Goal: Task Accomplishment & Management: Use online tool/utility

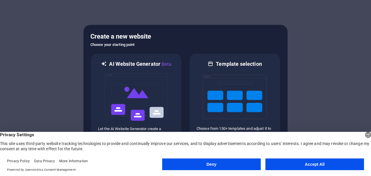
click at [327, 162] on button "Accept All" at bounding box center [314, 164] width 99 height 12
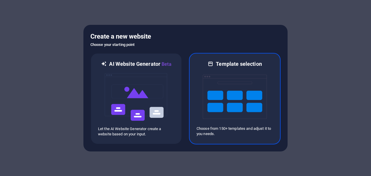
click at [248, 94] on img at bounding box center [235, 96] width 64 height 58
click at [227, 108] on img at bounding box center [235, 96] width 64 height 58
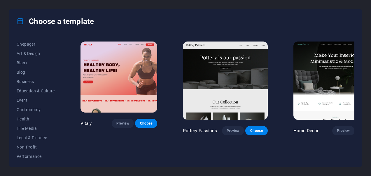
scroll to position [34, 0]
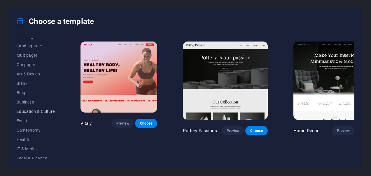
click at [35, 111] on span "Education & Culture" at bounding box center [36, 111] width 38 height 5
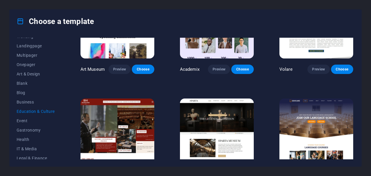
scroll to position [50, 0]
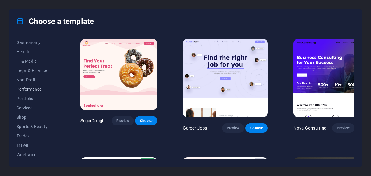
scroll to position [63, 0]
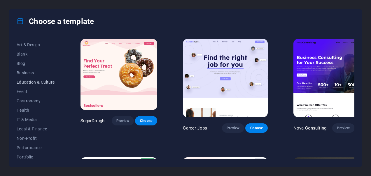
click at [30, 84] on span "Education & Culture" at bounding box center [36, 82] width 38 height 5
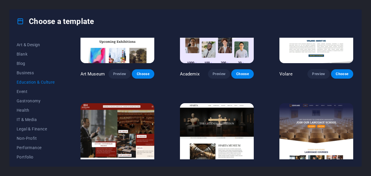
scroll to position [50, 0]
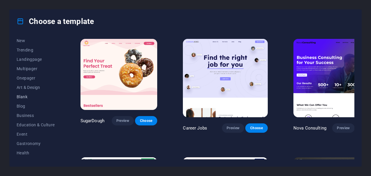
scroll to position [29, 0]
click at [45, 117] on span "Education & Culture" at bounding box center [36, 115] width 38 height 5
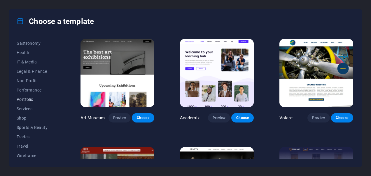
scroll to position [121, 0]
click at [30, 108] on span "Services" at bounding box center [36, 107] width 38 height 5
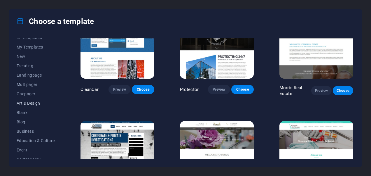
scroll to position [0, 0]
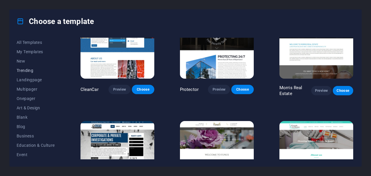
click at [27, 70] on span "Trending" at bounding box center [36, 70] width 38 height 5
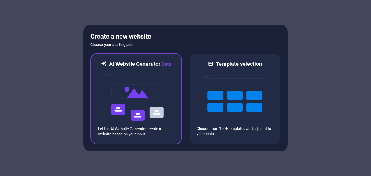
click at [152, 86] on img at bounding box center [136, 97] width 64 height 58
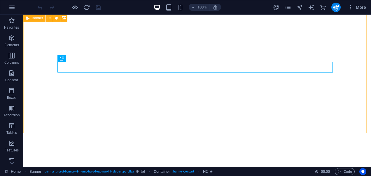
click at [35, 17] on span "Banner" at bounding box center [37, 17] width 11 height 3
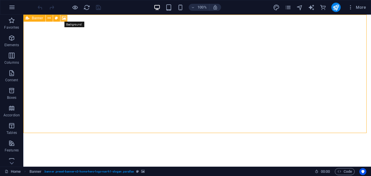
click at [63, 18] on icon at bounding box center [64, 18] width 4 height 6
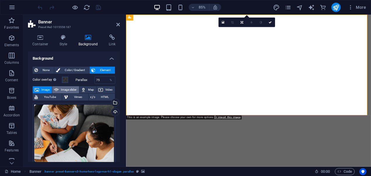
click at [71, 88] on span "Image slider" at bounding box center [68, 89] width 17 height 7
select select "ms"
select select "s"
select select "progressive"
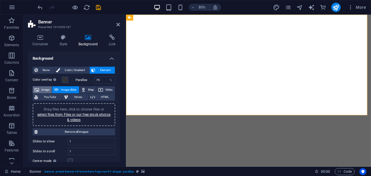
click at [44, 87] on span "Image" at bounding box center [45, 89] width 9 height 7
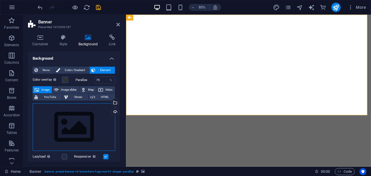
click at [76, 113] on div "Drag files here, click to choose files or select files from Files or our free s…" at bounding box center [74, 127] width 83 height 48
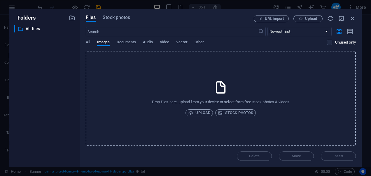
click at [185, 109] on div "Drop files here, upload from your device or select from free stock photos & vid…" at bounding box center [221, 98] width 270 height 94
click at [196, 114] on span "Upload" at bounding box center [199, 112] width 22 height 7
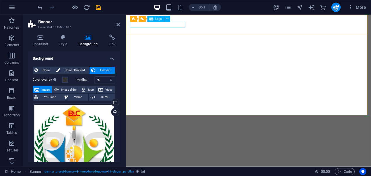
click at [155, 18] on span "Logo" at bounding box center [158, 18] width 7 height 3
click at [156, 17] on span "Logo" at bounding box center [158, 18] width 7 height 3
click at [153, 20] on icon at bounding box center [151, 19] width 4 height 6
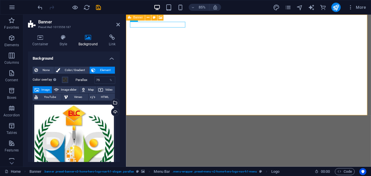
click at [137, 16] on span "Banner" at bounding box center [138, 17] width 10 height 3
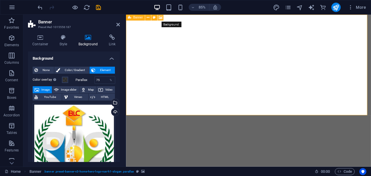
click at [160, 16] on icon at bounding box center [161, 17] width 4 height 5
click at [132, 19] on div "Banner" at bounding box center [135, 18] width 19 height 6
click at [137, 16] on span "Banner" at bounding box center [138, 17] width 10 height 3
click at [137, 15] on div "Banner" at bounding box center [135, 18] width 19 height 6
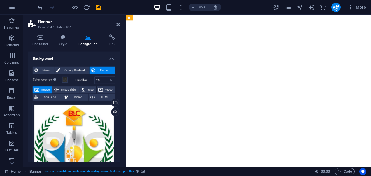
click at [89, 36] on icon at bounding box center [88, 37] width 28 height 6
click at [45, 40] on icon at bounding box center [40, 37] width 25 height 6
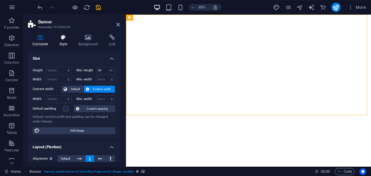
click at [60, 37] on icon at bounding box center [63, 37] width 17 height 6
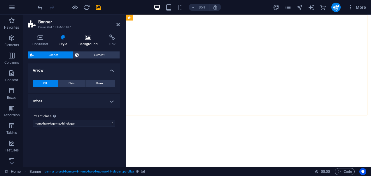
click at [82, 35] on icon at bounding box center [88, 37] width 28 height 6
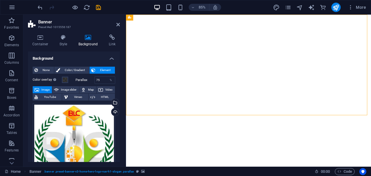
click at [44, 90] on span "Image" at bounding box center [45, 89] width 9 height 7
click at [55, 109] on div "Drag files here, click to choose files or select files from Files or our free s…" at bounding box center [74, 149] width 83 height 93
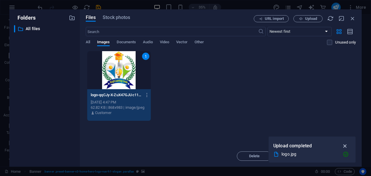
click at [343, 143] on icon "button" at bounding box center [345, 145] width 7 height 6
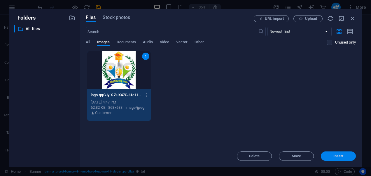
click at [326, 156] on span "Insert" at bounding box center [338, 155] width 30 height 3
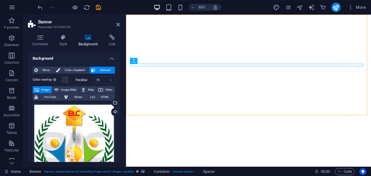
click at [38, 87] on icon at bounding box center [36, 89] width 5 height 7
click at [69, 111] on div "Drag files here, click to choose files or select files from Files or our free s…" at bounding box center [74, 149] width 83 height 93
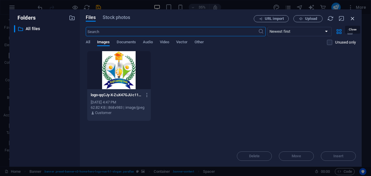
click at [354, 20] on icon "button" at bounding box center [352, 18] width 6 height 6
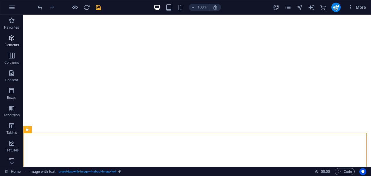
click at [16, 43] on p "Elements" at bounding box center [11, 45] width 15 height 5
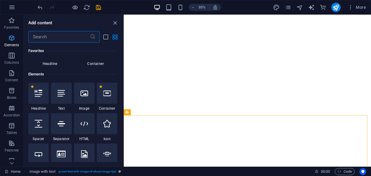
scroll to position [62, 0]
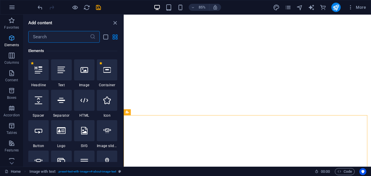
click at [3, 39] on span "Elements" at bounding box center [11, 41] width 23 height 14
click at [8, 40] on icon "button" at bounding box center [11, 37] width 7 height 7
click at [10, 59] on span "Columns" at bounding box center [11, 59] width 23 height 14
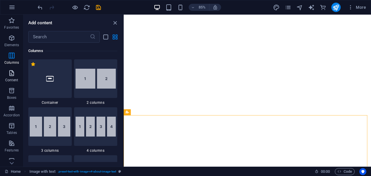
click at [11, 68] on button "Content" at bounding box center [11, 75] width 23 height 17
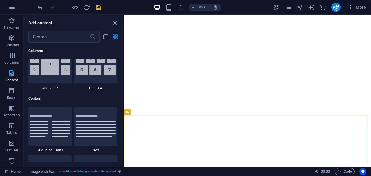
scroll to position [1020, 0]
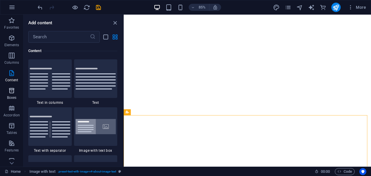
click at [12, 89] on icon "button" at bounding box center [11, 90] width 7 height 7
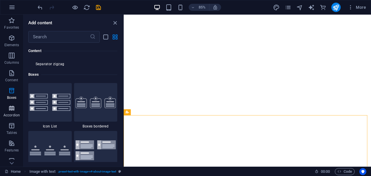
scroll to position [1609, 0]
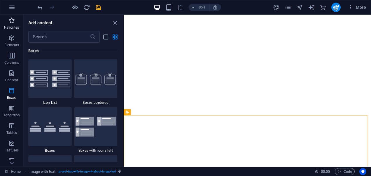
click at [11, 21] on icon "button" at bounding box center [11, 20] width 7 height 7
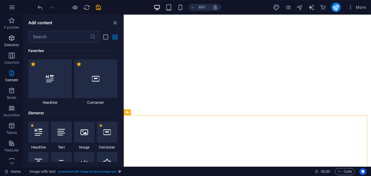
scroll to position [0, 0]
click at [10, 39] on icon "button" at bounding box center [11, 37] width 7 height 7
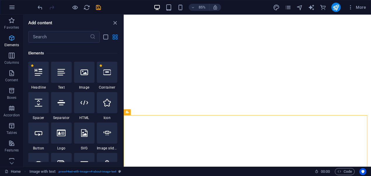
scroll to position [62, 0]
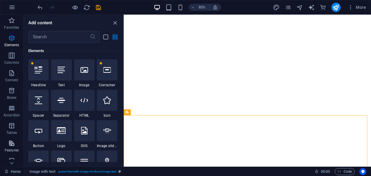
click at [8, 145] on icon "button" at bounding box center [11, 142] width 7 height 7
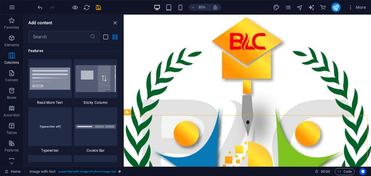
scroll to position [0, 0]
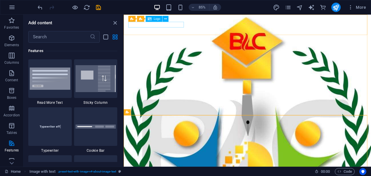
drag, startPoint x: 170, startPoint y: 20, endPoint x: 52, endPoint y: 14, distance: 118.3
click at [170, 20] on div "Menu Bar Banner Logo" at bounding box center [149, 19] width 43 height 6
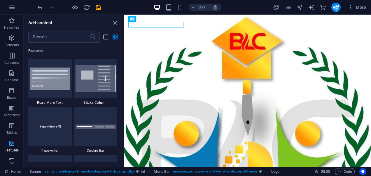
click at [9, 143] on icon "button" at bounding box center [11, 142] width 7 height 7
click at [7, 143] on span "Features" at bounding box center [11, 146] width 23 height 14
click at [41, 10] on div at bounding box center [68, 7] width 65 height 9
click at [39, 6] on icon "undo" at bounding box center [40, 7] width 7 height 7
click at [55, 8] on icon "redo" at bounding box center [51, 7] width 7 height 7
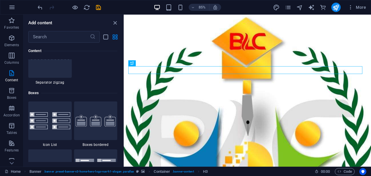
scroll to position [1544, 0]
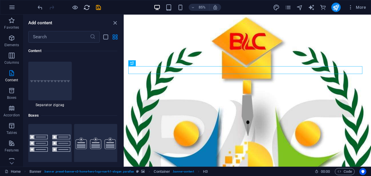
click at [88, 4] on icon "reload" at bounding box center [86, 7] width 7 height 7
click at [85, 6] on icon "reload" at bounding box center [86, 7] width 7 height 7
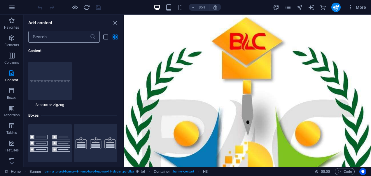
click at [66, 35] on input "text" at bounding box center [59, 37] width 62 height 12
click at [113, 23] on icon "close panel" at bounding box center [115, 23] width 7 height 7
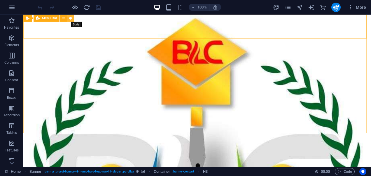
click at [70, 21] on icon at bounding box center [70, 18] width 3 height 6
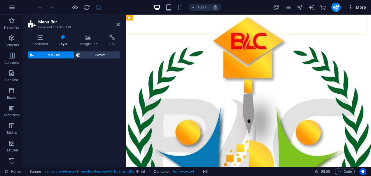
select select "rem"
select select "preset-menu-v2-home-hero-logo-nav-h1-menu"
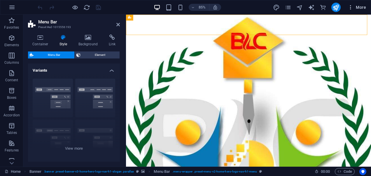
click at [364, 10] on span "More" at bounding box center [357, 7] width 18 height 6
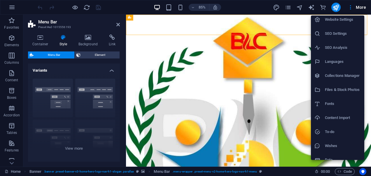
scroll to position [0, 0]
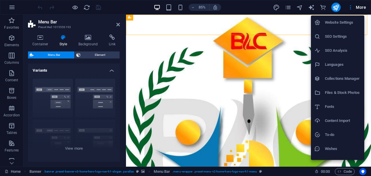
click at [337, 8] on div at bounding box center [185, 88] width 371 height 176
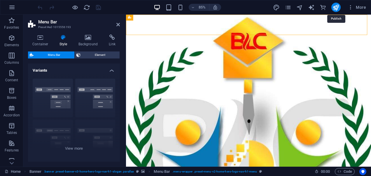
click at [335, 10] on icon "publish" at bounding box center [335, 7] width 7 height 7
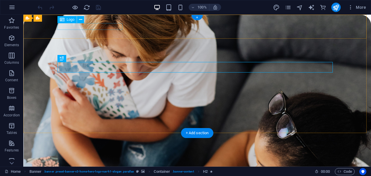
click at [108, 163] on div "[DOMAIN_NAME]" at bounding box center [196, 166] width 275 height 7
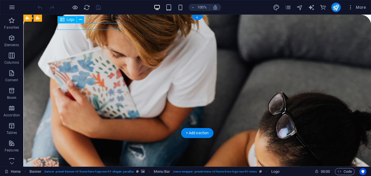
click at [108, 163] on div "[DOMAIN_NAME]" at bounding box center [196, 166] width 275 height 7
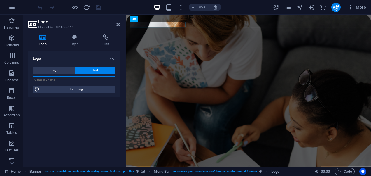
click at [77, 80] on input "text" at bounding box center [74, 79] width 83 height 7
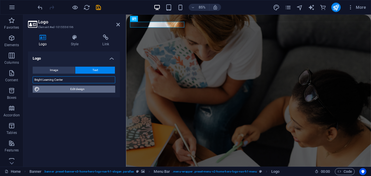
type input "Bright Learning Center"
click at [90, 89] on span "Edit design" at bounding box center [77, 88] width 72 height 7
select select "rem"
select select "700"
select select "px"
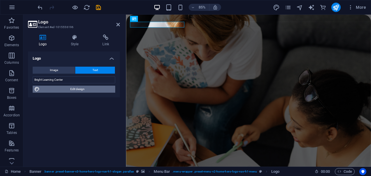
select select "rem"
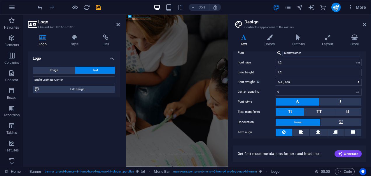
scroll to position [65, 0]
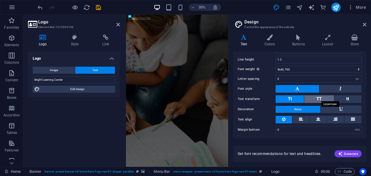
click at [320, 98] on span "TT" at bounding box center [318, 98] width 5 height 5
click at [287, 96] on button "Tt" at bounding box center [290, 99] width 28 height 8
click at [267, 37] on icon at bounding box center [269, 37] width 25 height 6
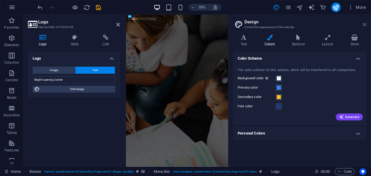
click at [364, 25] on icon at bounding box center [364, 24] width 3 height 5
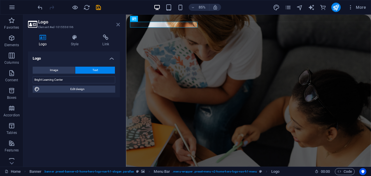
click at [118, 23] on icon at bounding box center [117, 24] width 3 height 5
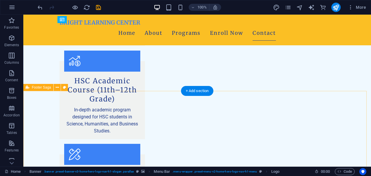
scroll to position [716, 0]
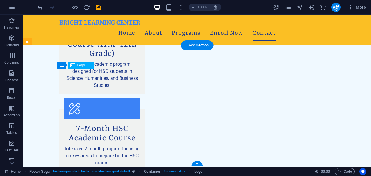
drag, startPoint x: 94, startPoint y: 72, endPoint x: 82, endPoint y: 69, distance: 11.9
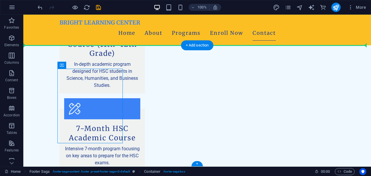
drag, startPoint x: 89, startPoint y: 80, endPoint x: 47, endPoint y: 65, distance: 44.5
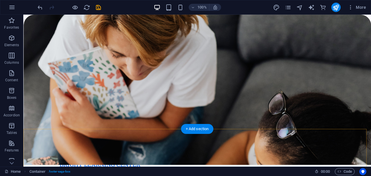
scroll to position [0, 0]
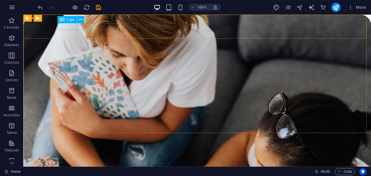
click at [72, 19] on span "Logo" at bounding box center [71, 19] width 8 height 3
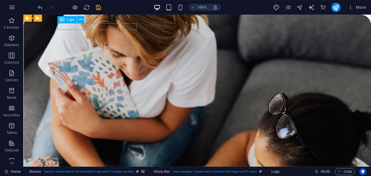
click at [73, 19] on span "Logo" at bounding box center [71, 19] width 8 height 3
click at [79, 19] on icon at bounding box center [80, 20] width 3 height 6
click at [65, 20] on div "Logo" at bounding box center [67, 19] width 20 height 7
click at [80, 20] on icon at bounding box center [80, 20] width 3 height 6
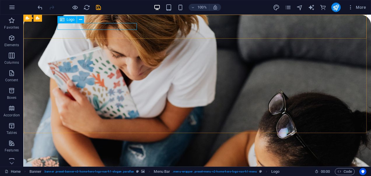
click at [68, 21] on span "Logo" at bounding box center [71, 19] width 8 height 3
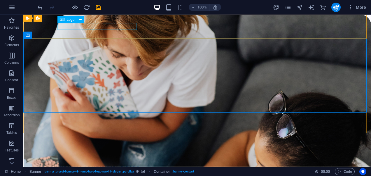
click at [71, 18] on span "Logo" at bounding box center [71, 19] width 8 height 3
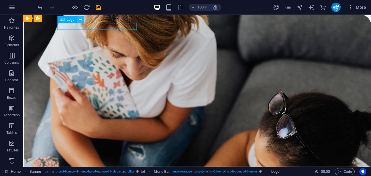
click at [80, 21] on icon at bounding box center [80, 20] width 3 height 6
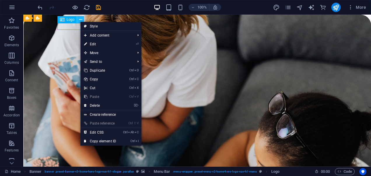
click at [79, 19] on icon at bounding box center [80, 20] width 3 height 6
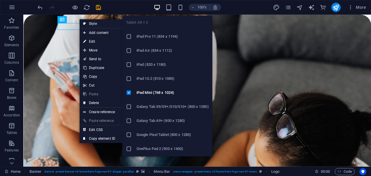
click at [158, 38] on h6 "iPad Pro 11 (834 x 1194)" at bounding box center [172, 36] width 72 height 7
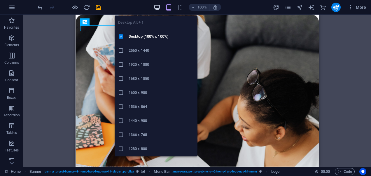
click at [155, 8] on icon "button" at bounding box center [157, 7] width 7 height 7
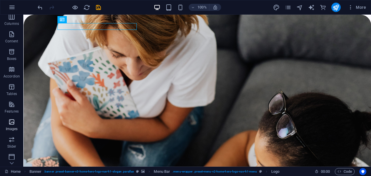
scroll to position [58, 0]
drag, startPoint x: 10, startPoint y: 103, endPoint x: 10, endPoint y: 106, distance: 3.5
click at [10, 102] on icon "button" at bounding box center [11, 102] width 7 height 7
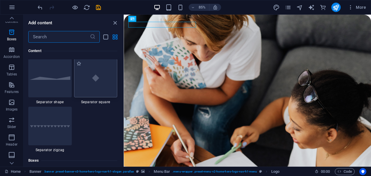
scroll to position [1499, 0]
click at [112, 22] on icon "close panel" at bounding box center [115, 23] width 7 height 7
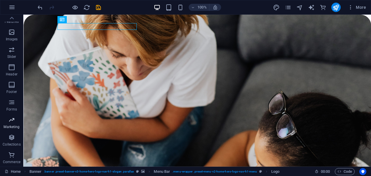
scroll to position [0, 0]
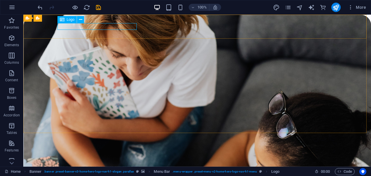
click at [68, 19] on span "Logo" at bounding box center [71, 19] width 8 height 3
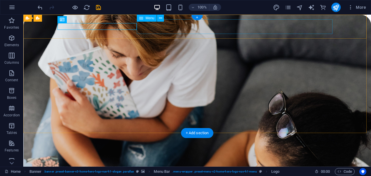
click at [190, 169] on nav "Home About Programs Enroll Now Contact" at bounding box center [196, 176] width 275 height 15
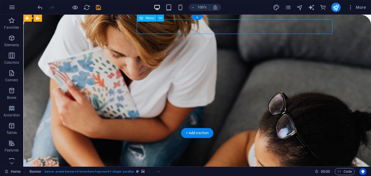
click at [190, 169] on nav "Home About Programs Enroll Now Contact" at bounding box center [196, 176] width 275 height 15
click at [191, 169] on nav "Home About Programs Enroll Now Contact" at bounding box center [196, 176] width 275 height 15
click at [160, 15] on icon at bounding box center [160, 18] width 3 height 6
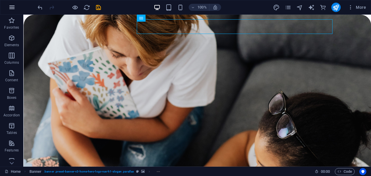
click at [8, 3] on button "button" at bounding box center [12, 7] width 14 height 14
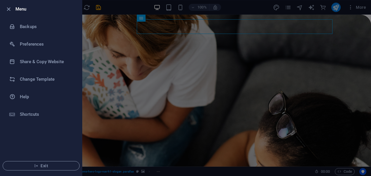
click at [94, 62] on div at bounding box center [185, 88] width 371 height 176
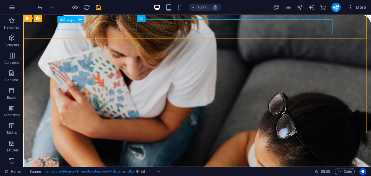
click at [81, 18] on icon at bounding box center [80, 20] width 3 height 6
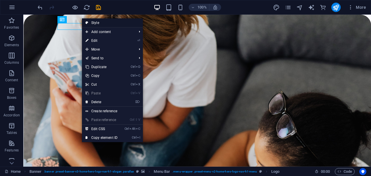
click at [106, 23] on link "Style" at bounding box center [112, 22] width 61 height 9
select select "rem"
select select "preset-menu-v2-home-hero-logo-nav-h1-menu"
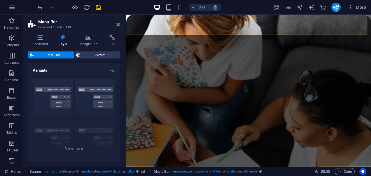
click at [48, 55] on span "Menu Bar" at bounding box center [53, 54] width 37 height 7
click at [92, 56] on span "Element" at bounding box center [100, 54] width 36 height 7
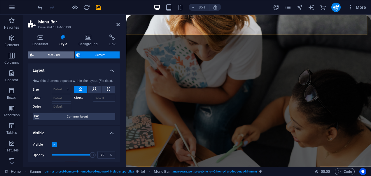
click at [48, 51] on span "Menu Bar" at bounding box center [53, 54] width 37 height 7
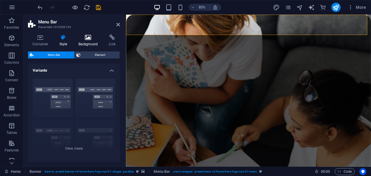
click at [84, 40] on h4 "Background" at bounding box center [89, 40] width 31 height 12
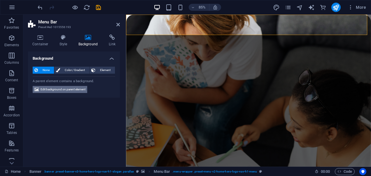
click at [48, 90] on span "Edit background on parent element" at bounding box center [63, 89] width 45 height 7
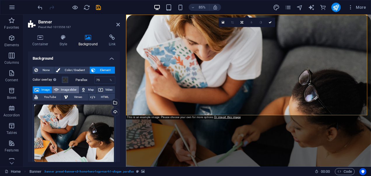
click at [62, 90] on span "Image slider" at bounding box center [68, 89] width 17 height 7
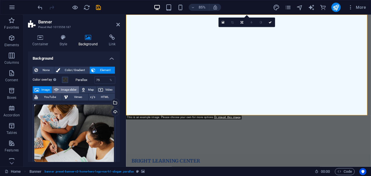
select select "ms"
select select "s"
select select "progressive"
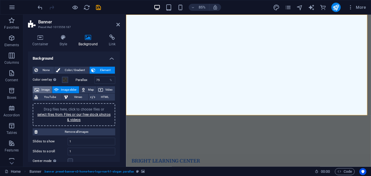
click at [44, 89] on span "Image" at bounding box center [45, 89] width 9 height 7
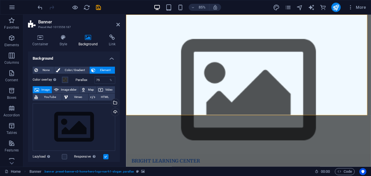
click at [42, 88] on span "Image" at bounding box center [45, 89] width 9 height 7
click at [50, 112] on div "Drag files here, click to choose files or select files from Files or our free s…" at bounding box center [74, 127] width 83 height 48
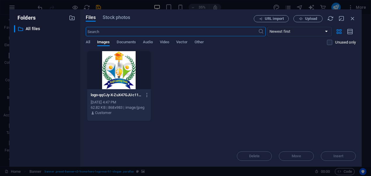
click at [123, 70] on div at bounding box center [119, 70] width 64 height 38
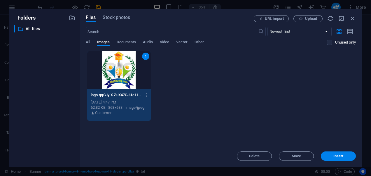
drag, startPoint x: 340, startPoint y: 149, endPoint x: 339, endPoint y: 155, distance: 5.8
click at [340, 149] on div "Delete Move Insert" at bounding box center [221, 152] width 270 height 15
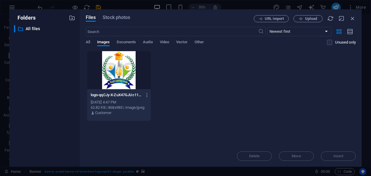
click at [339, 155] on div "Delete Move Insert" at bounding box center [221, 152] width 270 height 15
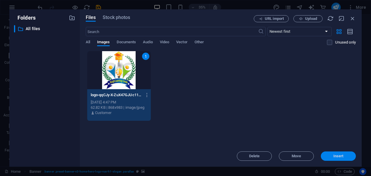
click at [343, 154] on span "Insert" at bounding box center [338, 155] width 10 height 3
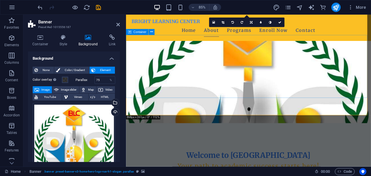
scroll to position [58, 0]
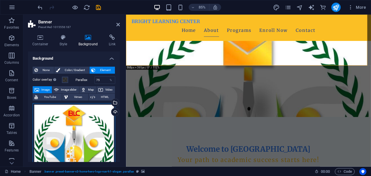
click at [80, 128] on div "Drag files here, click to choose files or select files from Files or our free s…" at bounding box center [74, 149] width 83 height 93
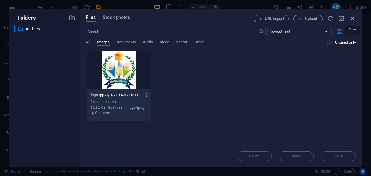
drag, startPoint x: 353, startPoint y: 19, endPoint x: 263, endPoint y: 7, distance: 90.9
click at [353, 19] on icon "button" at bounding box center [352, 18] width 6 height 6
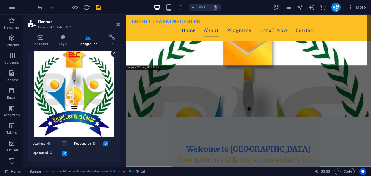
click at [80, 99] on div "Drag files here, click to choose files or select files from Files or our free s…" at bounding box center [74, 91] width 83 height 93
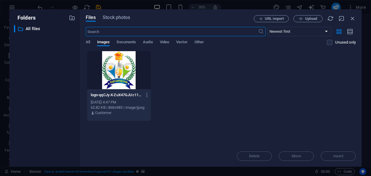
click at [107, 72] on div at bounding box center [119, 70] width 64 height 38
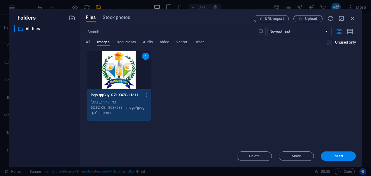
click at [107, 72] on div "1" at bounding box center [119, 70] width 64 height 38
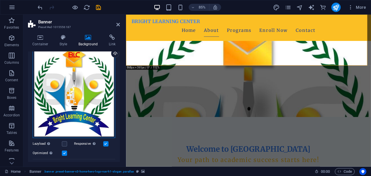
drag, startPoint x: 113, startPoint y: 134, endPoint x: 99, endPoint y: 119, distance: 20.4
click at [99, 119] on div "Drag files here, click to choose files or select files from Files or our free s…" at bounding box center [74, 91] width 83 height 93
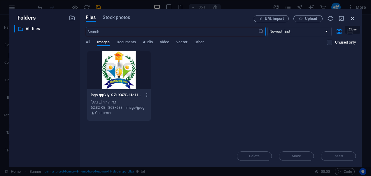
click at [353, 18] on icon "button" at bounding box center [352, 18] width 6 height 6
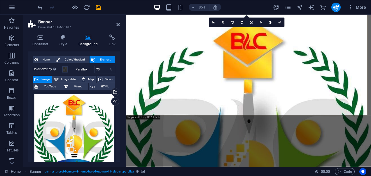
scroll to position [0, 0]
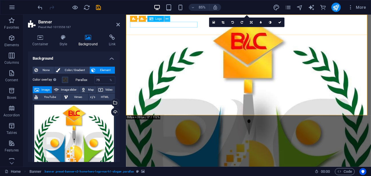
click at [165, 19] on button at bounding box center [167, 19] width 6 height 6
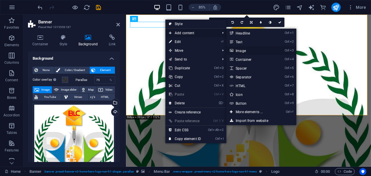
click at [249, 51] on link "Ctrl 3 Image" at bounding box center [250, 50] width 48 height 9
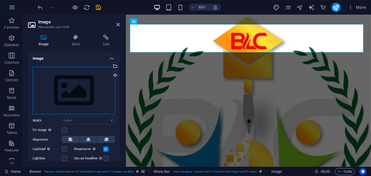
click at [81, 81] on div "Drag files here, click to choose files or select files from Files or our free s…" at bounding box center [74, 90] width 83 height 48
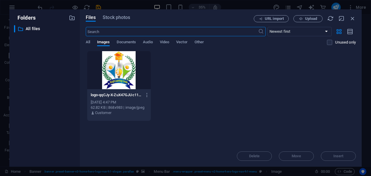
click at [122, 75] on div at bounding box center [119, 70] width 64 height 38
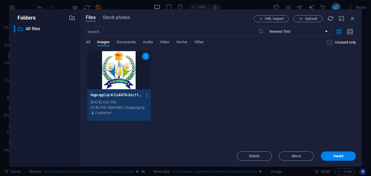
click at [122, 75] on div "1" at bounding box center [119, 70] width 64 height 38
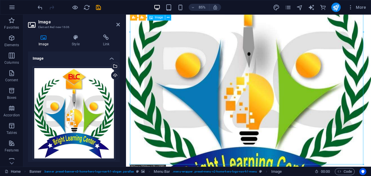
scroll to position [262, 0]
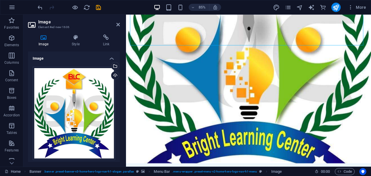
drag, startPoint x: 363, startPoint y: 64, endPoint x: 249, endPoint y: 6, distance: 128.5
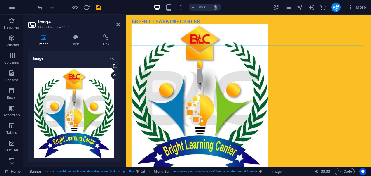
type input "551"
select select "px"
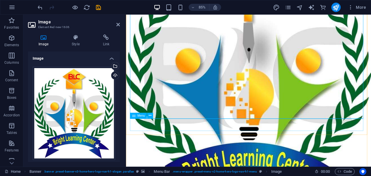
scroll to position [87, 0]
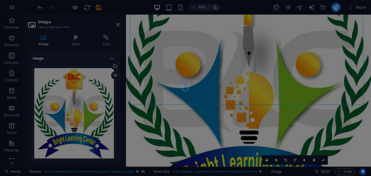
click at [336, 87] on div at bounding box center [185, 88] width 371 height 176
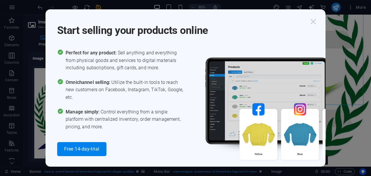
click at [314, 23] on icon "button" at bounding box center [313, 21] width 10 height 10
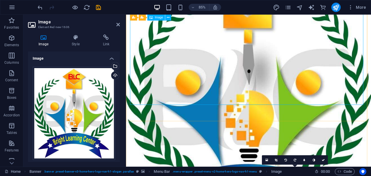
scroll to position [0, 0]
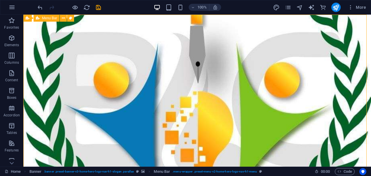
drag, startPoint x: 304, startPoint y: 25, endPoint x: 363, endPoint y: 25, distance: 59.2
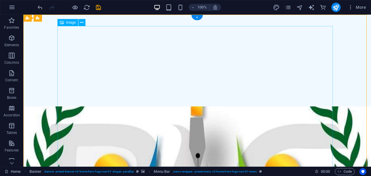
scroll to position [146, 0]
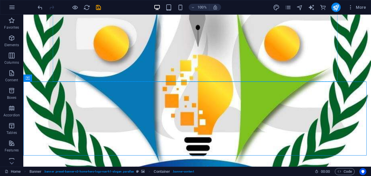
drag, startPoint x: 116, startPoint y: 100, endPoint x: 126, endPoint y: 74, distance: 27.8
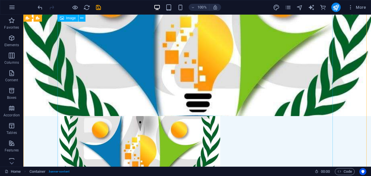
scroll to position [0, 0]
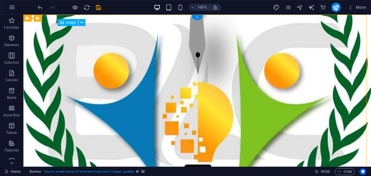
drag, startPoint x: 146, startPoint y: 98, endPoint x: 96, endPoint y: 48, distance: 70.7
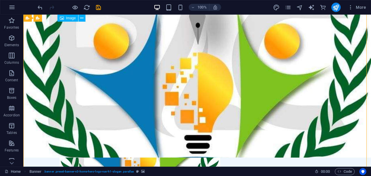
scroll to position [146, 0]
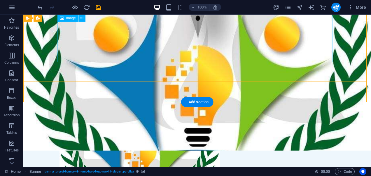
click at [177, 52] on figure at bounding box center [196, 143] width 275 height 182
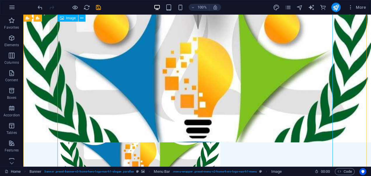
scroll to position [0, 0]
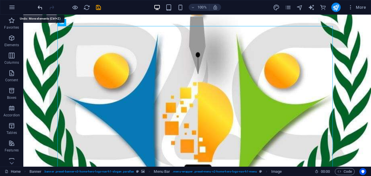
click at [41, 8] on icon "undo" at bounding box center [40, 7] width 7 height 7
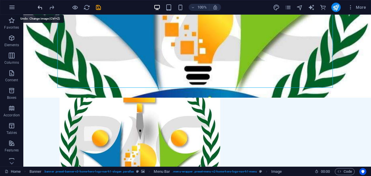
scroll to position [174, 0]
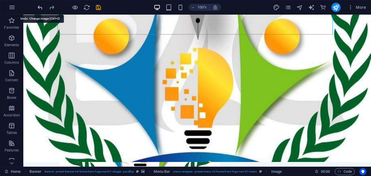
click at [41, 8] on icon "undo" at bounding box center [40, 7] width 7 height 7
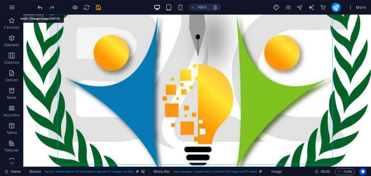
click at [41, 8] on icon "undo" at bounding box center [40, 7] width 7 height 7
click at [41, 7] on icon "undo" at bounding box center [40, 7] width 7 height 7
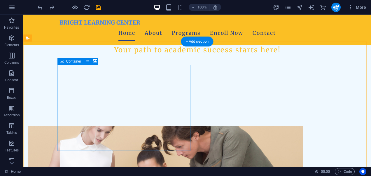
scroll to position [0, 0]
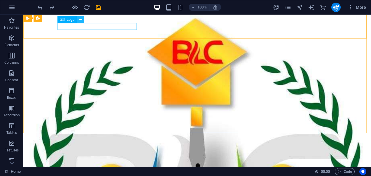
click at [81, 19] on icon at bounding box center [80, 20] width 3 height 6
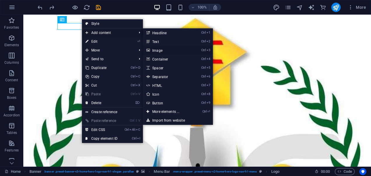
click at [168, 54] on link "Ctrl 3 Image" at bounding box center [167, 50] width 48 height 9
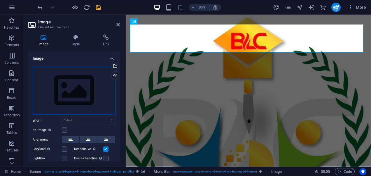
click at [74, 90] on div "Drag files here, click to choose files or select files from Files or our free s…" at bounding box center [74, 90] width 83 height 48
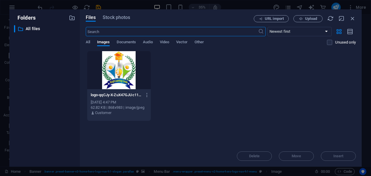
click at [121, 65] on div at bounding box center [119, 70] width 64 height 38
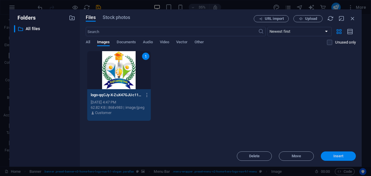
drag, startPoint x: 351, startPoint y: 155, endPoint x: 200, endPoint y: 134, distance: 152.5
click at [351, 155] on span "Insert" at bounding box center [338, 155] width 30 height 3
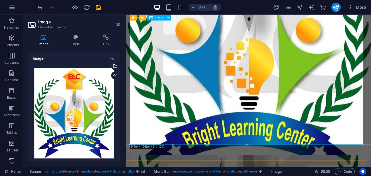
scroll to position [204, 0]
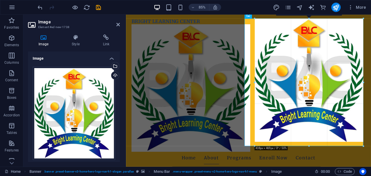
drag, startPoint x: 364, startPoint y: 114, endPoint x: 227, endPoint y: 54, distance: 149.0
type input "479"
select select "px"
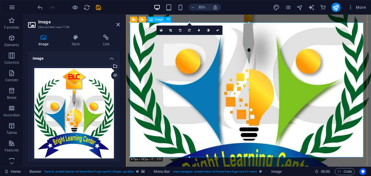
scroll to position [29, 0]
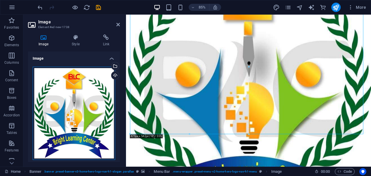
click at [91, 101] on div "Drag files here, click to choose files or select files from Files or our free s…" at bounding box center [74, 112] width 83 height 93
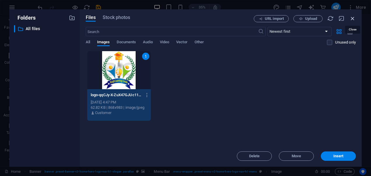
click at [353, 21] on icon "button" at bounding box center [352, 18] width 6 height 6
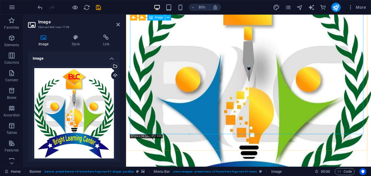
scroll to position [0, 0]
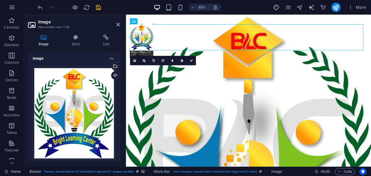
drag, startPoint x: 248, startPoint y: 24, endPoint x: 42, endPoint y: 94, distance: 217.7
type input "105"
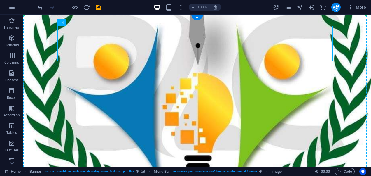
drag, startPoint x: 94, startPoint y: 38, endPoint x: 47, endPoint y: 28, distance: 48.0
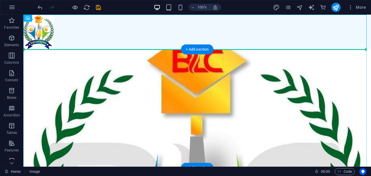
drag, startPoint x: 32, startPoint y: 31, endPoint x: 57, endPoint y: 65, distance: 42.5
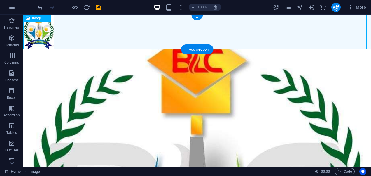
drag, startPoint x: 41, startPoint y: 33, endPoint x: 47, endPoint y: 38, distance: 7.8
click at [55, 44] on figure at bounding box center [197, 32] width 348 height 35
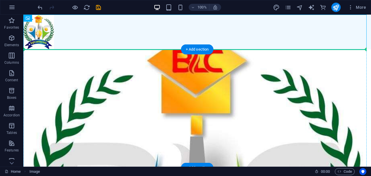
drag, startPoint x: 40, startPoint y: 31, endPoint x: 80, endPoint y: 75, distance: 59.3
drag, startPoint x: 45, startPoint y: 29, endPoint x: 59, endPoint y: 91, distance: 64.2
drag, startPoint x: 38, startPoint y: 27, endPoint x: 99, endPoint y: 83, distance: 81.7
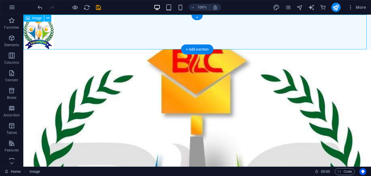
click at [45, 38] on figure at bounding box center [197, 32] width 348 height 35
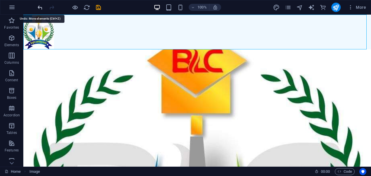
click at [40, 7] on icon "undo" at bounding box center [40, 7] width 7 height 7
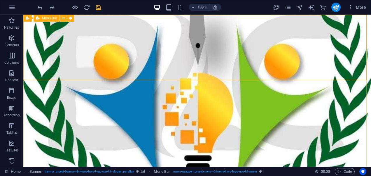
click at [47, 19] on span "Menu Bar" at bounding box center [49, 17] width 15 height 3
click at [36, 20] on div "Banner" at bounding box center [34, 18] width 22 height 7
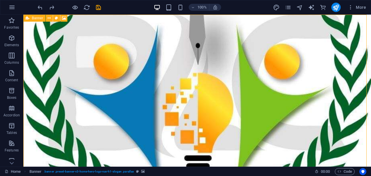
click at [36, 20] on div "Banner" at bounding box center [34, 18] width 22 height 7
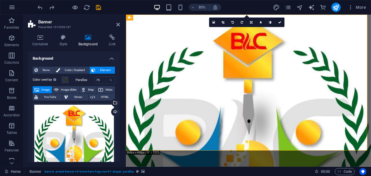
click at [85, 41] on h4 "Background" at bounding box center [89, 40] width 31 height 12
click at [84, 40] on h4 "Background" at bounding box center [89, 40] width 31 height 12
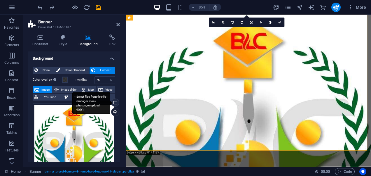
click at [114, 103] on div "Select files from the file manager, stock photos, or upload file(s)" at bounding box center [114, 103] width 9 height 9
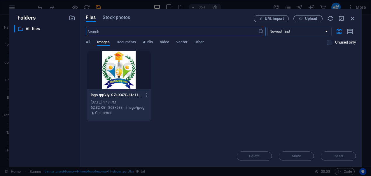
click at [257, 86] on div "logo-qqCJy-X-ZuX47GJUc110ew.jpg logo-qqCJy-X-ZuX47GJUc110ew.jpg Oct 5, 2025 4:4…" at bounding box center [221, 86] width 270 height 70
drag, startPoint x: 169, startPoint y: 72, endPoint x: 160, endPoint y: 70, distance: 9.8
click at [160, 70] on div "logo-qqCJy-X-ZuX47GJUc110ew.jpg logo-qqCJy-X-ZuX47GJUc110ew.jpg Oct 5, 2025 4:4…" at bounding box center [221, 86] width 270 height 70
click at [313, 15] on div "Files Stock photos URL import Upload ​ Newest first Oldest first Name (A-Z) Nam…" at bounding box center [221, 87] width 282 height 157
click at [304, 18] on span "Upload" at bounding box center [308, 19] width 24 height 4
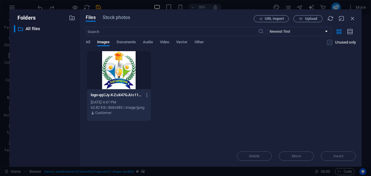
click at [226, 108] on div "logo-qqCJy-X-ZuX47GJUc110ew.jpg logo-qqCJy-X-ZuX47GJUc110ew.jpg Oct 5, 2025 4:4…" at bounding box center [221, 86] width 270 height 70
click at [307, 18] on span "Upload" at bounding box center [311, 18] width 12 height 3
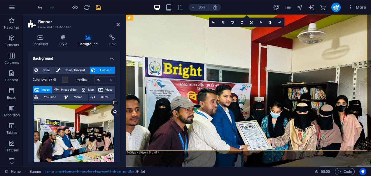
click at [74, 136] on div "Drag files here, click to choose files or select files from Files or our free s…" at bounding box center [74, 134] width 83 height 63
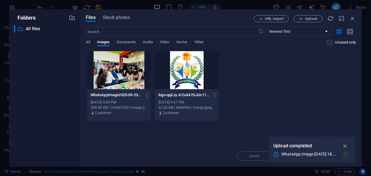
click at [112, 67] on div at bounding box center [119, 70] width 64 height 38
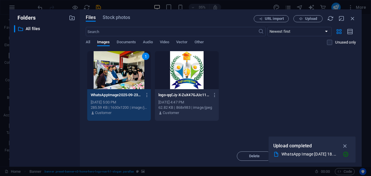
click at [121, 96] on p "WhatsAppImage2025-09-23at18.53.32_e88f55c4-By6YS1mnnFYKqN6bWvO_3A.jpg" at bounding box center [116, 94] width 51 height 5
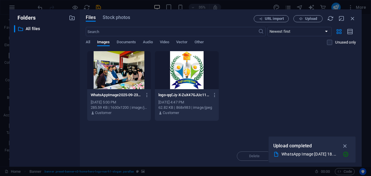
click at [121, 96] on p "WhatsAppImage2025-09-23at18.53.32_e88f55c4-By6YS1mnnFYKqN6bWvO_3A.jpg" at bounding box center [116, 94] width 51 height 5
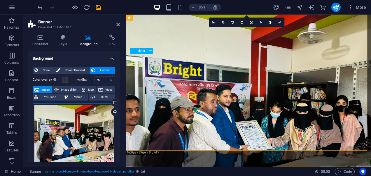
drag, startPoint x: 208, startPoint y: 133, endPoint x: 157, endPoint y: 65, distance: 85.0
click at [75, 117] on div "Drag files here, click to choose files or select files from Files or our free s…" at bounding box center [74, 134] width 83 height 63
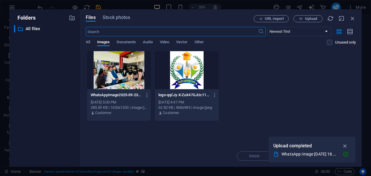
click at [104, 80] on div at bounding box center [119, 70] width 64 height 38
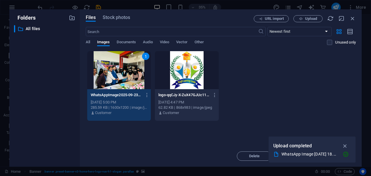
click at [104, 80] on div "1" at bounding box center [119, 70] width 64 height 38
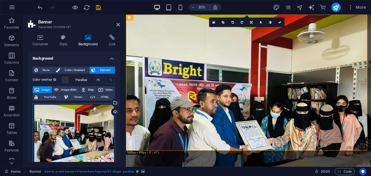
click at [86, 129] on div "Drag files here, click to choose files or select files from Files or our free s…" at bounding box center [74, 134] width 83 height 63
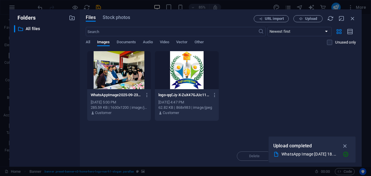
click at [86, 129] on div "Drop files here to upload them instantly WhatsAppImage2025-09-23at18.53.32_e88f…" at bounding box center [221, 98] width 270 height 94
click at [118, 72] on div at bounding box center [119, 70] width 64 height 38
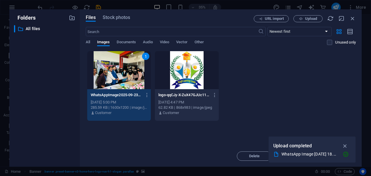
click at [118, 71] on div "1" at bounding box center [119, 70] width 64 height 38
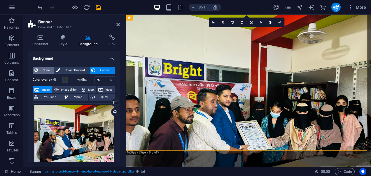
click at [39, 70] on button "None" at bounding box center [43, 69] width 21 height 7
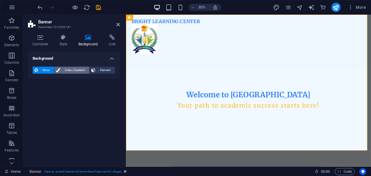
click at [72, 68] on span "Color / Gradient" at bounding box center [75, 69] width 26 height 7
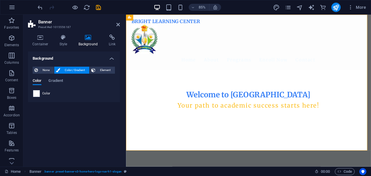
drag, startPoint x: 98, startPoint y: 70, endPoint x: 97, endPoint y: 74, distance: 4.7
click at [99, 69] on span "Element" at bounding box center [105, 69] width 16 height 7
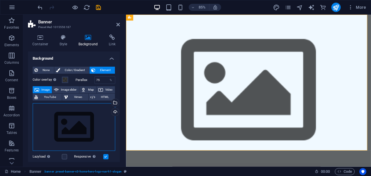
click at [84, 116] on div "Drag files here, click to choose files or select files from Files or our free s…" at bounding box center [74, 127] width 83 height 48
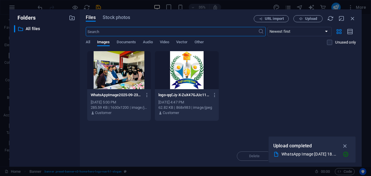
click at [118, 70] on div at bounding box center [119, 70] width 64 height 38
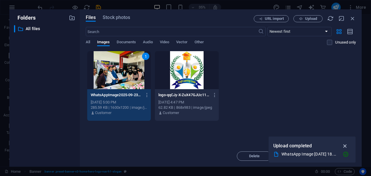
click at [344, 144] on icon "button" at bounding box center [345, 145] width 7 height 6
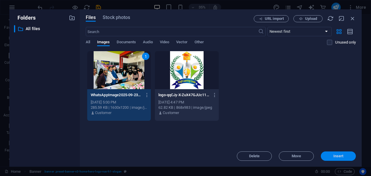
click at [341, 155] on span "Insert" at bounding box center [338, 155] width 10 height 3
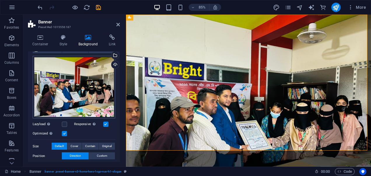
scroll to position [58, 0]
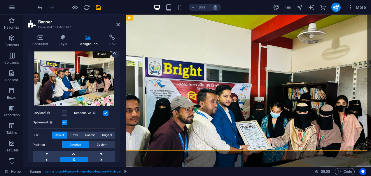
click at [117, 53] on div "Upload" at bounding box center [114, 54] width 9 height 9
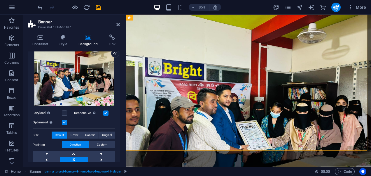
click at [74, 90] on div "Drag files here, click to choose files or select files from Files or our free s…" at bounding box center [74, 76] width 83 height 63
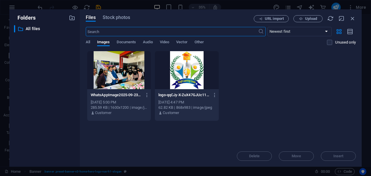
click at [125, 74] on div at bounding box center [119, 70] width 64 height 38
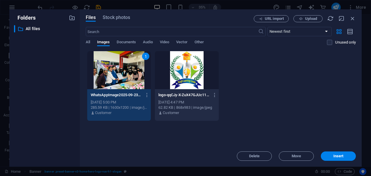
click at [125, 74] on div "1" at bounding box center [119, 70] width 64 height 38
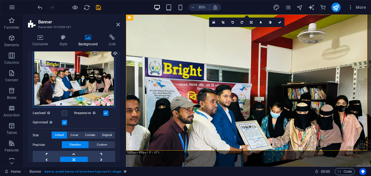
drag, startPoint x: 75, startPoint y: 83, endPoint x: 60, endPoint y: 80, distance: 15.0
click at [60, 80] on div "Drag files here, click to choose files or select files from Files or our free s…" at bounding box center [74, 76] width 83 height 63
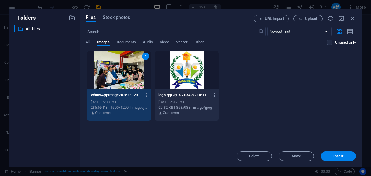
click at [116, 73] on div "1" at bounding box center [119, 70] width 64 height 38
drag, startPoint x: 338, startPoint y: 152, endPoint x: 244, endPoint y: 163, distance: 95.1
click at [338, 152] on button "Insert" at bounding box center [338, 155] width 35 height 9
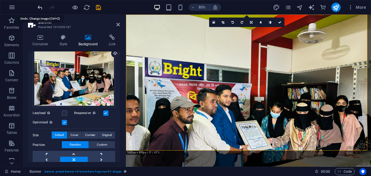
click at [38, 6] on icon "undo" at bounding box center [40, 7] width 7 height 7
click at [41, 8] on icon "undo" at bounding box center [40, 7] width 7 height 7
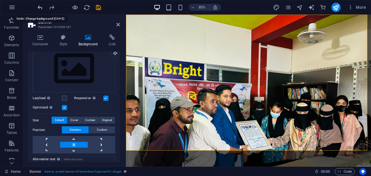
click at [41, 8] on icon "undo" at bounding box center [40, 7] width 7 height 7
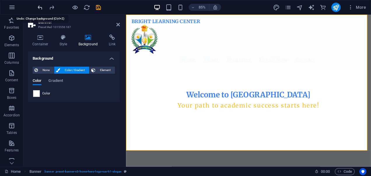
click at [41, 7] on icon "undo" at bounding box center [40, 7] width 7 height 7
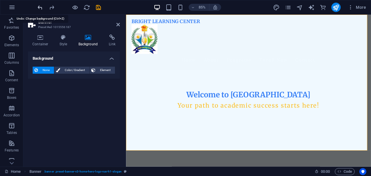
click at [39, 5] on icon "undo" at bounding box center [40, 7] width 7 height 7
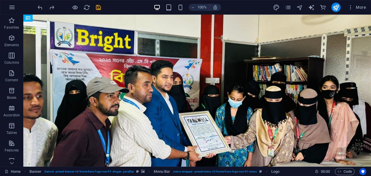
drag, startPoint x: 86, startPoint y: 22, endPoint x: 193, endPoint y: 30, distance: 107.3
drag, startPoint x: 127, startPoint y: 53, endPoint x: 129, endPoint y: 46, distance: 7.3
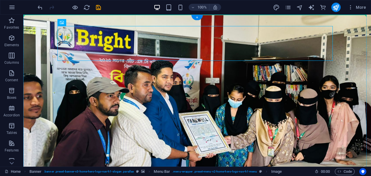
drag, startPoint x: 78, startPoint y: 32, endPoint x: 45, endPoint y: 41, distance: 34.7
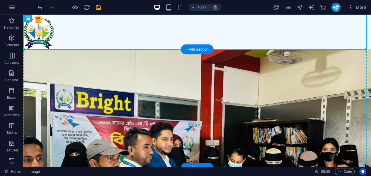
drag, startPoint x: 40, startPoint y: 33, endPoint x: 92, endPoint y: 68, distance: 62.9
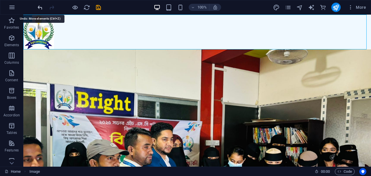
click at [38, 10] on icon "undo" at bounding box center [40, 7] width 7 height 7
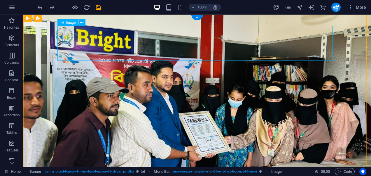
click at [112, 173] on div "Bright Learning Center" at bounding box center [196, 176] width 275 height 7
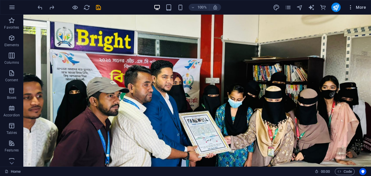
click at [366, 10] on button "More" at bounding box center [356, 7] width 23 height 9
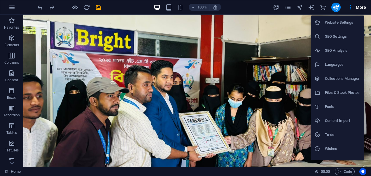
click at [351, 10] on div at bounding box center [185, 88] width 371 height 176
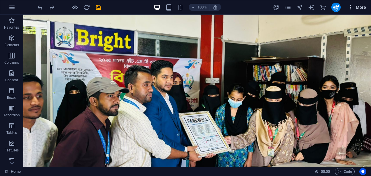
click at [350, 4] on icon "button" at bounding box center [351, 7] width 6 height 6
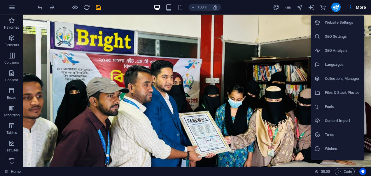
click at [294, 8] on div at bounding box center [185, 88] width 371 height 176
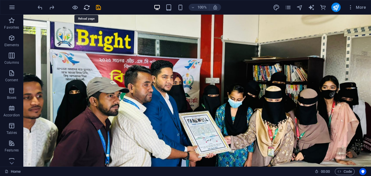
click at [85, 6] on icon "reload" at bounding box center [86, 7] width 7 height 7
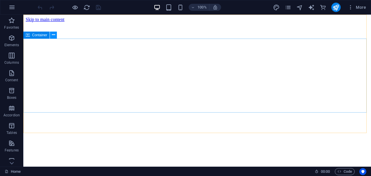
click at [56, 34] on button at bounding box center [53, 34] width 7 height 7
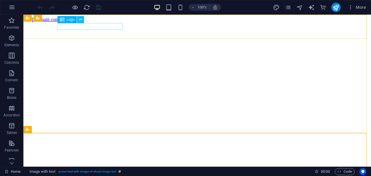
click at [80, 20] on icon at bounding box center [80, 20] width 3 height 6
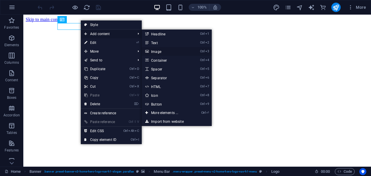
click at [168, 51] on link "Ctrl 3 Image" at bounding box center [166, 51] width 48 height 9
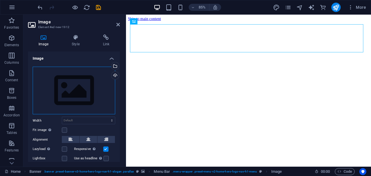
click at [99, 92] on div "Drag files here, click to choose files or select files from Files or our free s…" at bounding box center [74, 90] width 83 height 48
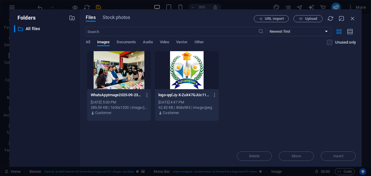
click at [120, 68] on div at bounding box center [119, 70] width 64 height 38
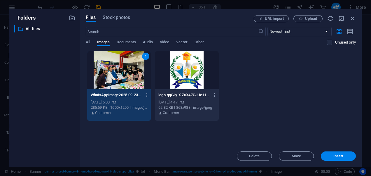
click at [186, 74] on div at bounding box center [187, 70] width 64 height 38
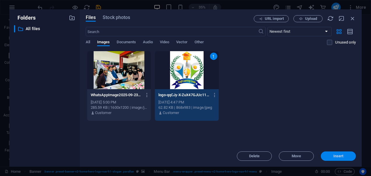
drag, startPoint x: 348, startPoint y: 154, endPoint x: 233, endPoint y: 149, distance: 115.0
click at [348, 154] on span "Insert" at bounding box center [338, 155] width 30 height 3
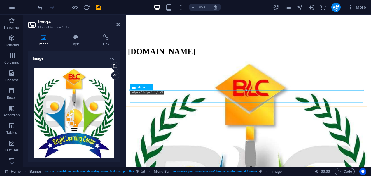
scroll to position [233, 0]
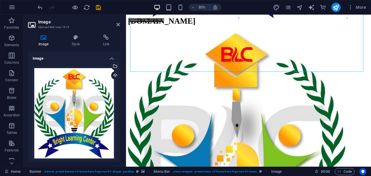
drag, startPoint x: 363, startPoint y: 90, endPoint x: 216, endPoint y: 68, distance: 149.4
type input "875"
select select "px"
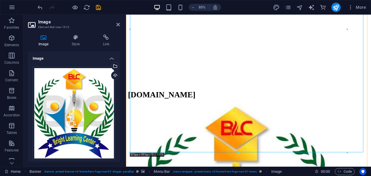
scroll to position [175, 0]
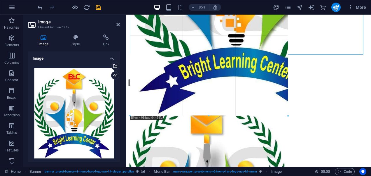
drag, startPoint x: 346, startPoint y: 122, endPoint x: 239, endPoint y: 44, distance: 133.2
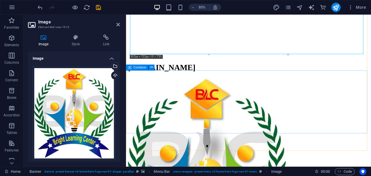
scroll to position [0, 0]
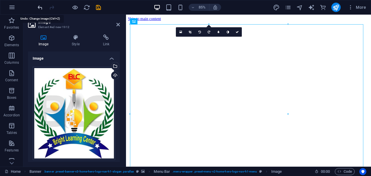
click at [38, 8] on icon "undo" at bounding box center [40, 7] width 7 height 7
type input "875"
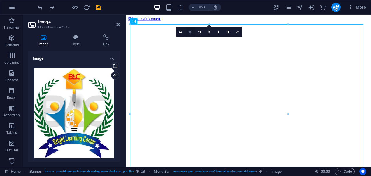
click at [190, 34] on link at bounding box center [189, 31] width 9 height 9
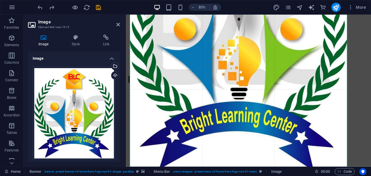
scroll to position [204, 0]
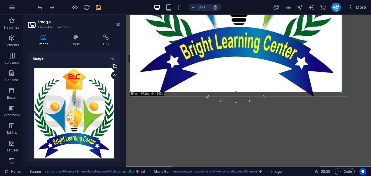
drag, startPoint x: 347, startPoint y: 96, endPoint x: 341, endPoint y: 90, distance: 8.3
click at [41, 9] on icon "undo" at bounding box center [40, 7] width 7 height 7
select select "DISABLED_OPTION_VALUE"
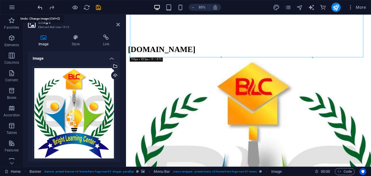
click at [38, 7] on icon "undo" at bounding box center [40, 7] width 7 height 7
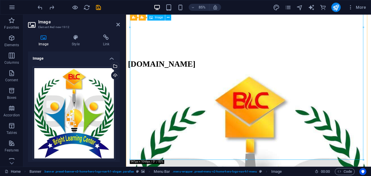
scroll to position [0, 0]
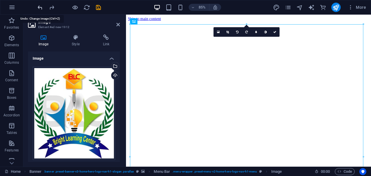
click at [41, 9] on icon "undo" at bounding box center [40, 7] width 7 height 7
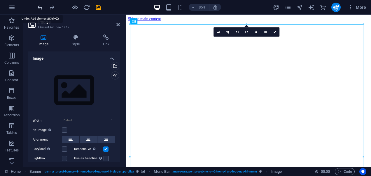
click at [41, 9] on icon "undo" at bounding box center [40, 7] width 7 height 7
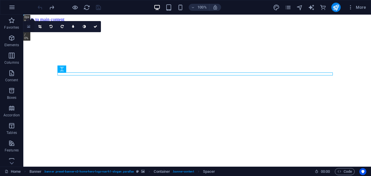
click at [28, 27] on icon at bounding box center [28, 26] width 3 height 4
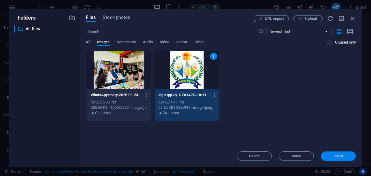
click at [332, 153] on button "Insert" at bounding box center [338, 155] width 35 height 9
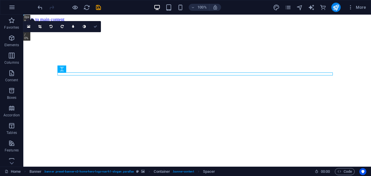
click at [96, 24] on link at bounding box center [95, 26] width 11 height 11
click at [95, 25] on icon at bounding box center [95, 26] width 3 height 3
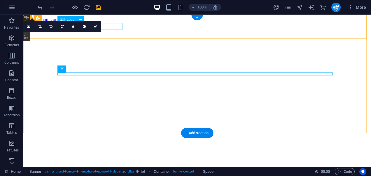
click at [116, 172] on div "[DOMAIN_NAME]" at bounding box center [197, 177] width 343 height 11
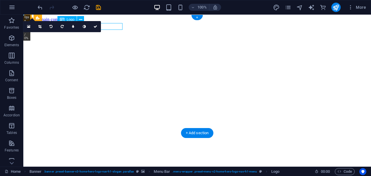
click at [116, 172] on div "[DOMAIN_NAME]" at bounding box center [197, 177] width 343 height 11
click at [116, 24] on div "Container Banner Spacer H3 Spacer H2 Banner Menu Bar Logo Image with text Conta…" at bounding box center [197, 91] width 348 height 152
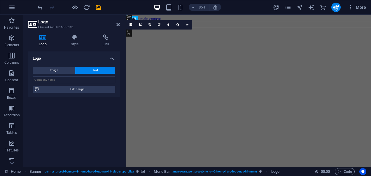
click at [116, 22] on h2 "Logo" at bounding box center [79, 21] width 82 height 5
drag, startPoint x: 117, startPoint y: 25, endPoint x: 87, endPoint y: 19, distance: 30.3
click at [117, 25] on icon at bounding box center [117, 24] width 3 height 5
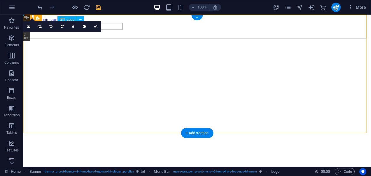
click at [118, 172] on div "[DOMAIN_NAME]" at bounding box center [197, 177] width 343 height 11
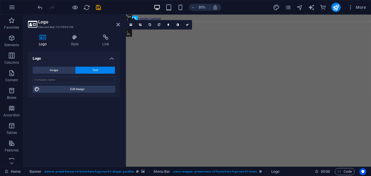
click at [118, 26] on icon at bounding box center [117, 24] width 3 height 5
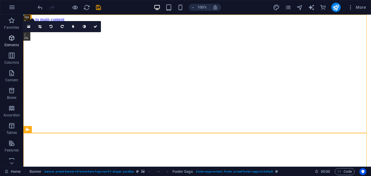
click at [10, 43] on p "Elements" at bounding box center [11, 45] width 15 height 5
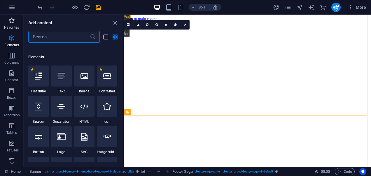
scroll to position [62, 0]
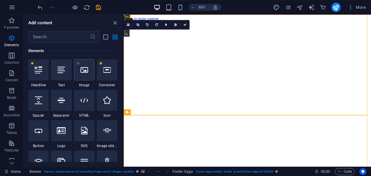
click at [81, 79] on div at bounding box center [84, 69] width 20 height 21
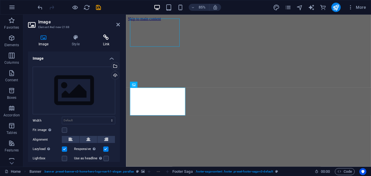
scroll to position [810, 0]
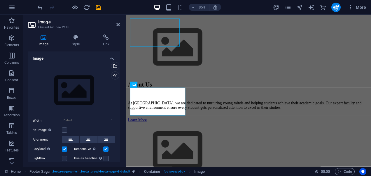
click at [78, 93] on div "Drag files here, click to choose files or select files from Files or our free s…" at bounding box center [74, 90] width 83 height 48
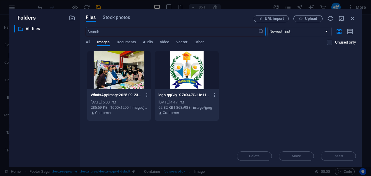
scroll to position [659, 0]
click at [181, 69] on div at bounding box center [187, 70] width 64 height 38
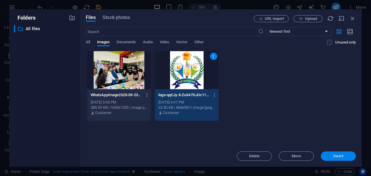
click at [343, 156] on span "Insert" at bounding box center [338, 155] width 30 height 3
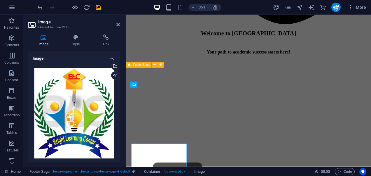
scroll to position [810, 0]
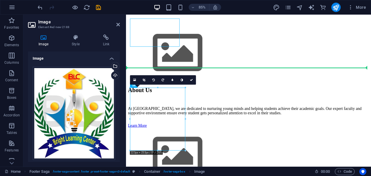
drag, startPoint x: 160, startPoint y: 142, endPoint x: 167, endPoint y: 92, distance: 50.2
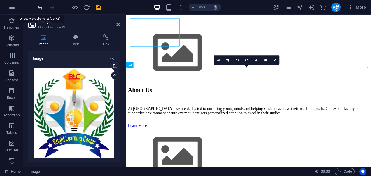
click at [40, 5] on icon "undo" at bounding box center [40, 7] width 7 height 7
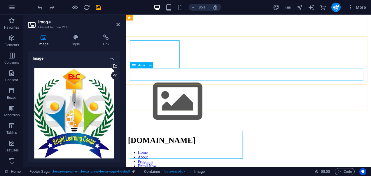
scroll to position [0, 0]
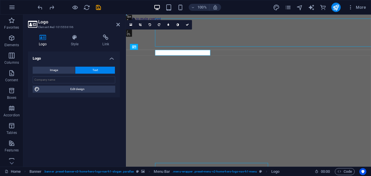
click at [95, 56] on h4 "Logo" at bounding box center [74, 56] width 92 height 10
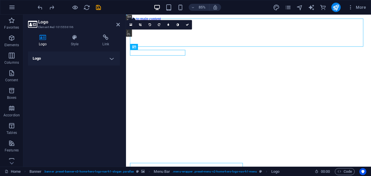
click at [45, 58] on h4 "Logo" at bounding box center [74, 58] width 92 height 14
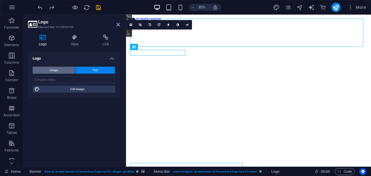
click at [61, 68] on button "Image" at bounding box center [54, 69] width 42 height 7
select select "DISABLED_OPTION_VALUE"
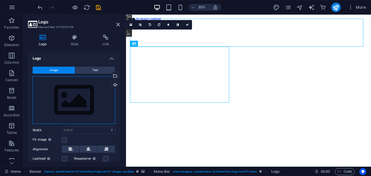
click at [70, 95] on div "Drag files here, click to choose files or select files from Files or our free s…" at bounding box center [74, 100] width 83 height 48
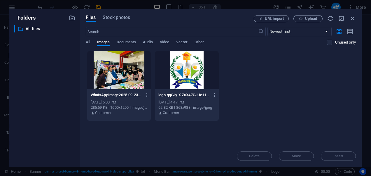
click at [201, 84] on div at bounding box center [187, 70] width 64 height 38
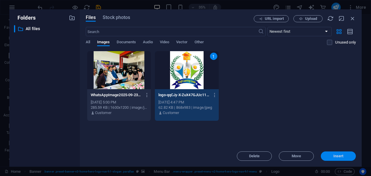
click at [335, 156] on span "Insert" at bounding box center [338, 155] width 10 height 3
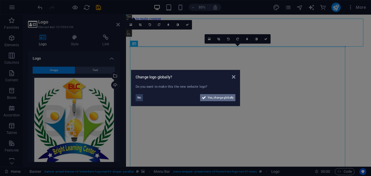
click at [208, 96] on span "Yes, change globally" at bounding box center [221, 97] width 26 height 7
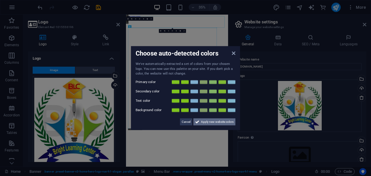
click at [204, 122] on span "Apply new website colors" at bounding box center [217, 121] width 33 height 7
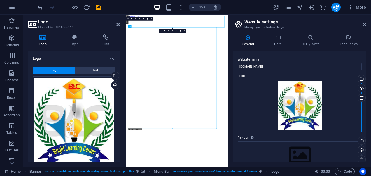
click at [300, 100] on div "Drag files here, click to choose files or select files from Files or our free s…" at bounding box center [300, 105] width 124 height 52
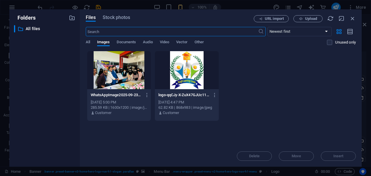
click at [204, 68] on div at bounding box center [187, 70] width 64 height 38
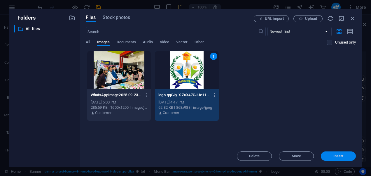
click at [329, 154] on button "Insert" at bounding box center [338, 155] width 35 height 9
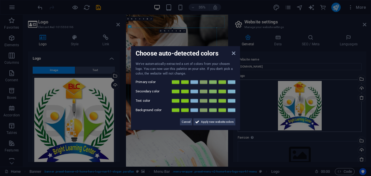
drag, startPoint x: 222, startPoint y: 119, endPoint x: 253, endPoint y: 123, distance: 31.2
click at [221, 118] on span "Apply new website colors" at bounding box center [217, 121] width 33 height 7
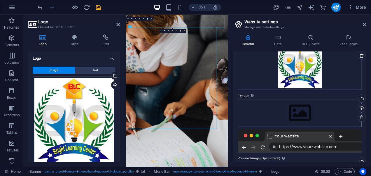
scroll to position [58, 0]
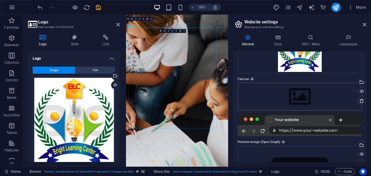
click at [304, 96] on div "Drag files here, click to choose files or select files from Files or our free s…" at bounding box center [300, 96] width 124 height 27
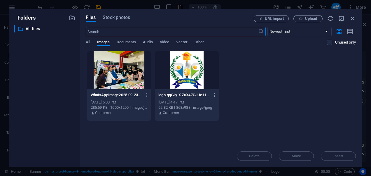
click at [187, 69] on div at bounding box center [187, 70] width 64 height 38
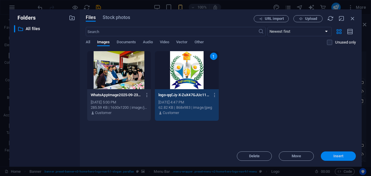
click at [335, 156] on span "Insert" at bounding box center [338, 155] width 10 height 3
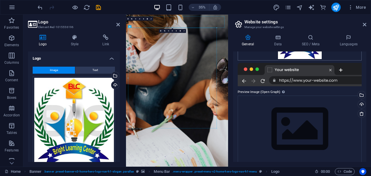
scroll to position [138, 0]
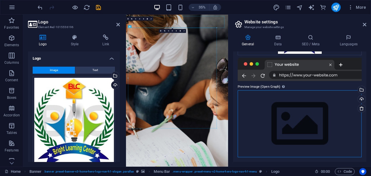
click at [279, 117] on div "Drag files here, click to choose files or select files from Files or our free s…" at bounding box center [300, 123] width 124 height 67
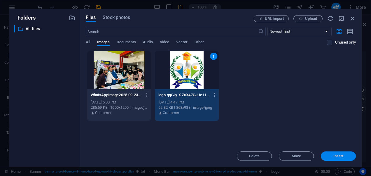
click at [349, 156] on span "Insert" at bounding box center [338, 155] width 30 height 3
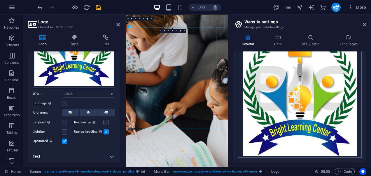
scroll to position [197, 0]
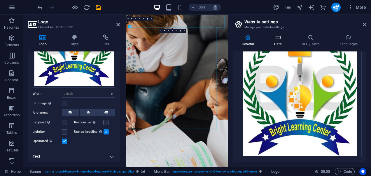
click at [278, 38] on icon at bounding box center [277, 37] width 25 height 6
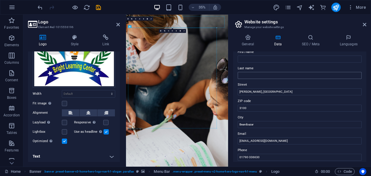
scroll to position [0, 0]
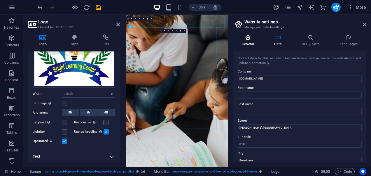
click at [245, 41] on h4 "General" at bounding box center [249, 40] width 32 height 12
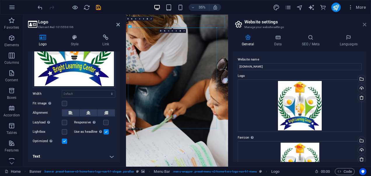
click at [366, 22] on icon at bounding box center [364, 24] width 3 height 5
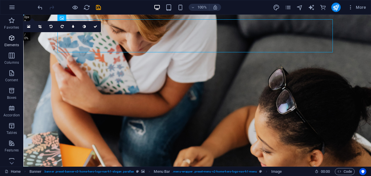
click at [12, 43] on p "Elements" at bounding box center [11, 45] width 15 height 5
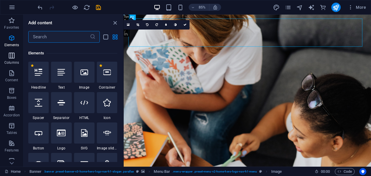
scroll to position [62, 0]
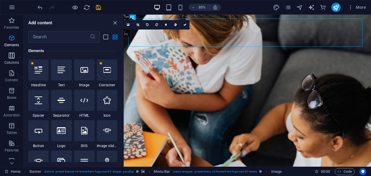
click at [10, 55] on icon "button" at bounding box center [11, 55] width 7 height 7
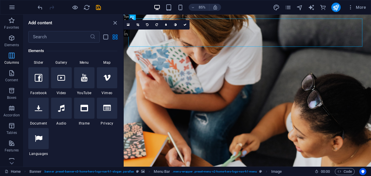
scroll to position [289, 0]
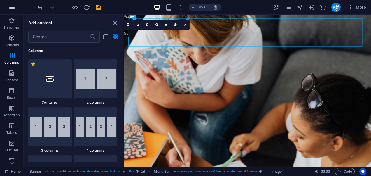
click at [15, 9] on icon "button" at bounding box center [11, 7] width 7 height 7
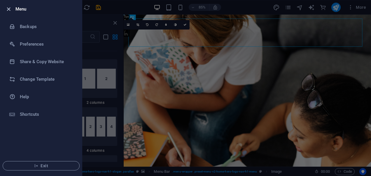
click at [10, 7] on icon "button" at bounding box center [8, 9] width 7 height 7
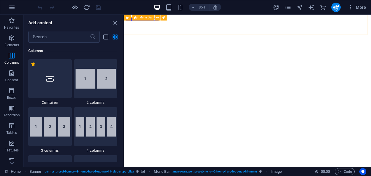
scroll to position [0, 0]
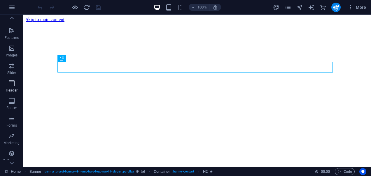
scroll to position [128, 0]
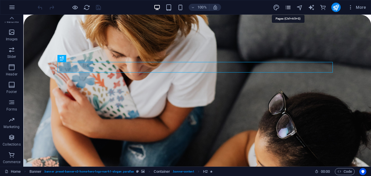
click at [288, 6] on icon "pages" at bounding box center [288, 7] width 7 height 7
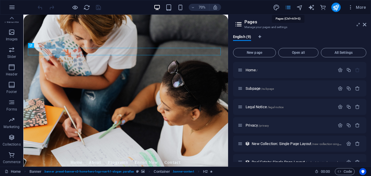
click at [287, 5] on icon "pages" at bounding box center [288, 7] width 7 height 7
click at [277, 4] on icon "design" at bounding box center [276, 7] width 7 height 7
select select "px"
select select "200"
select select "px"
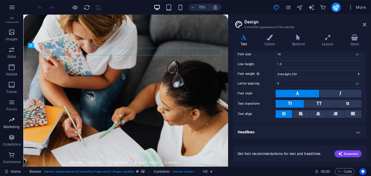
scroll to position [0, 0]
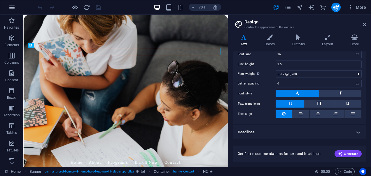
click at [16, 8] on button "button" at bounding box center [12, 7] width 14 height 14
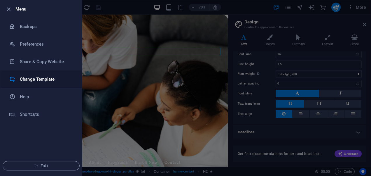
click at [33, 79] on h6 "Change Template" at bounding box center [47, 79] width 54 height 7
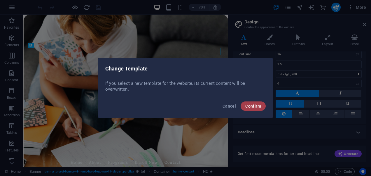
click at [246, 104] on span "Confirm" at bounding box center [253, 106] width 16 height 5
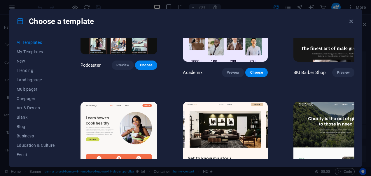
scroll to position [763, 0]
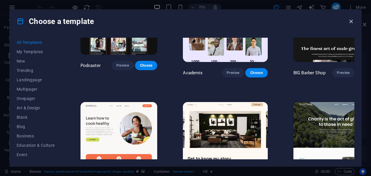
click at [349, 21] on icon "button" at bounding box center [351, 21] width 7 height 7
